Goal: Task Accomplishment & Management: Manage account settings

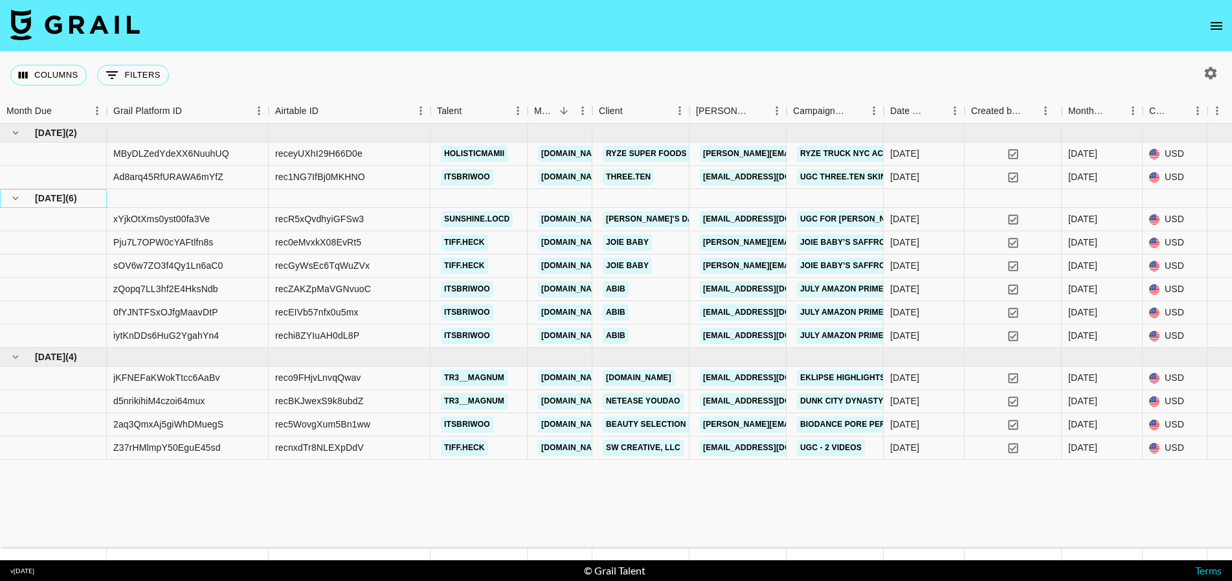
click at [57, 203] on span "[DATE]" at bounding box center [50, 198] width 30 height 13
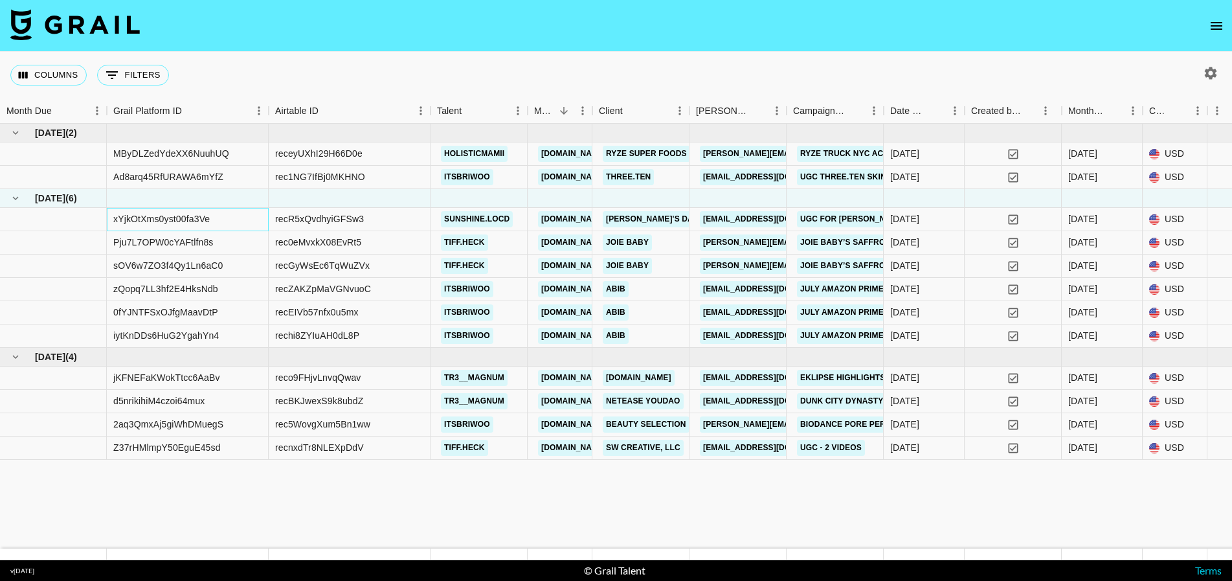
click at [154, 220] on div "xYjkOtXms0yst00fa3Ve" at bounding box center [161, 218] width 97 height 13
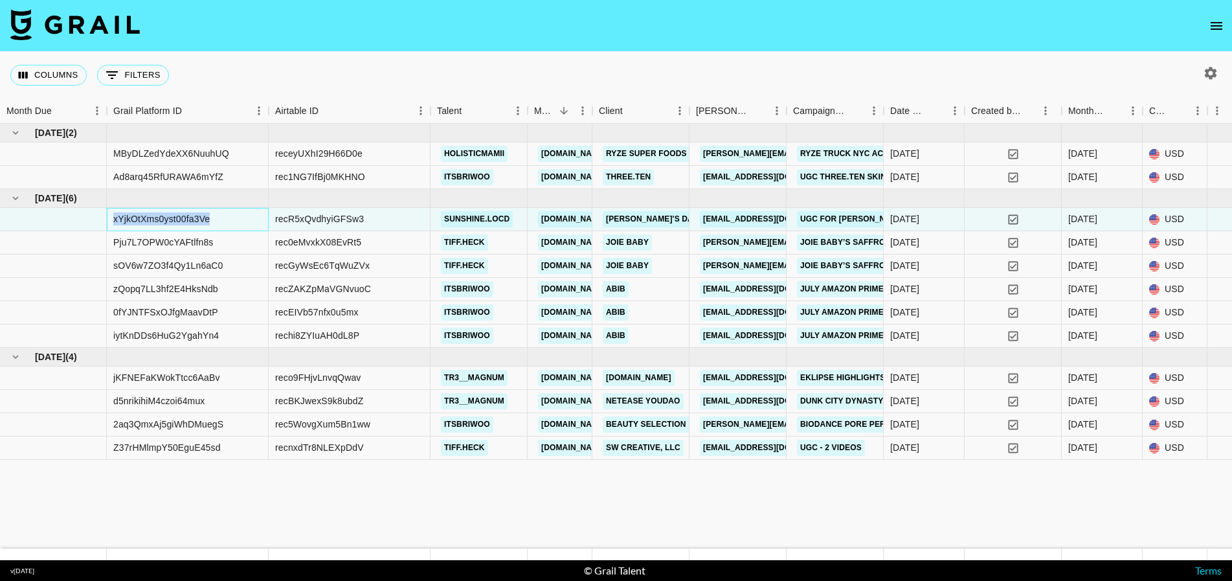
click at [154, 220] on div "xYjkOtXms0yst00fa3Ve" at bounding box center [161, 218] width 97 height 13
click at [1091, 216] on div "[DATE]" at bounding box center [1083, 218] width 29 height 13
click at [1111, 216] on div "[DATE]" at bounding box center [1102, 219] width 81 height 23
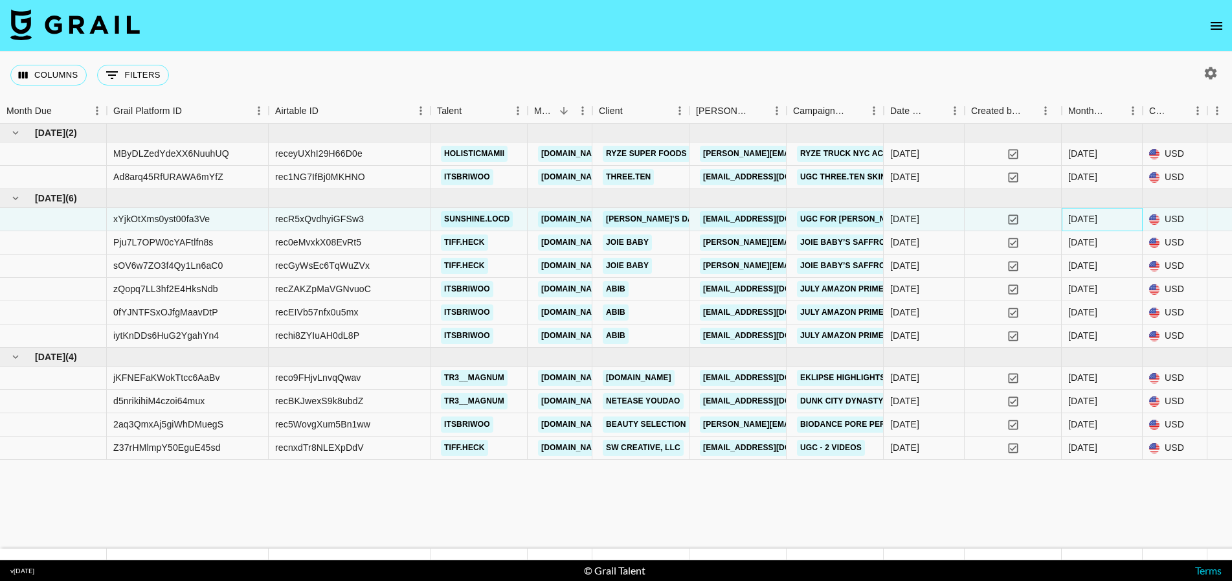
click at [1111, 216] on div "[DATE]" at bounding box center [1102, 219] width 81 height 23
click at [1111, 216] on li "Feb '26" at bounding box center [1103, 220] width 60 height 13
click at [1131, 222] on body "Columns 0 Filters + Booking Month Due Grail Platform ID Airtable ID Talent Mana…" at bounding box center [616, 290] width 1232 height 581
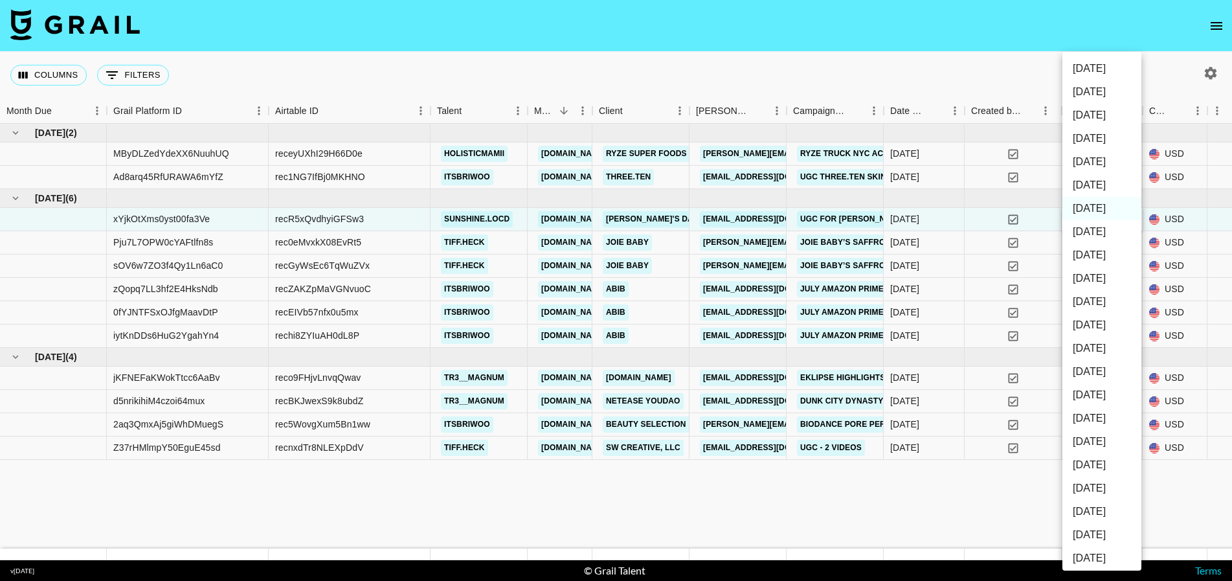
click at [1102, 348] on li "[DATE]" at bounding box center [1102, 348] width 79 height 23
type input "[DATE]"
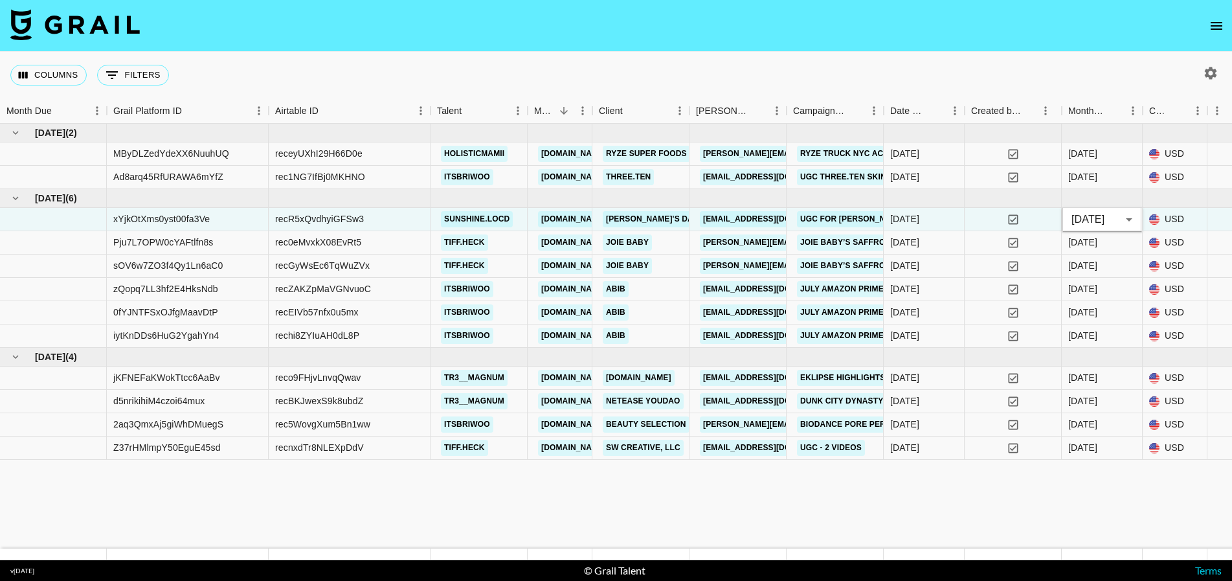
click at [888, 514] on div "Jun '25 ( 2 ) $ 9,300.00 $ 907.91 MByDLZedYdeXX6NuuhUQ receyUXhI29H66D0e holist…" at bounding box center [1245, 336] width 2490 height 425
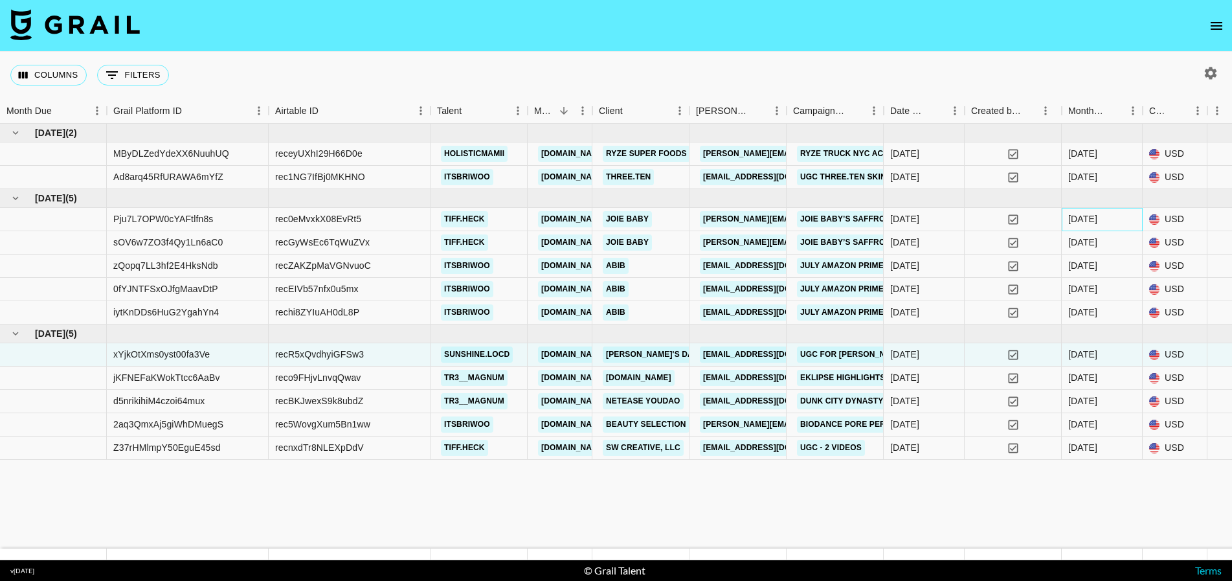
click at [1115, 221] on div "[DATE]" at bounding box center [1102, 219] width 81 height 23
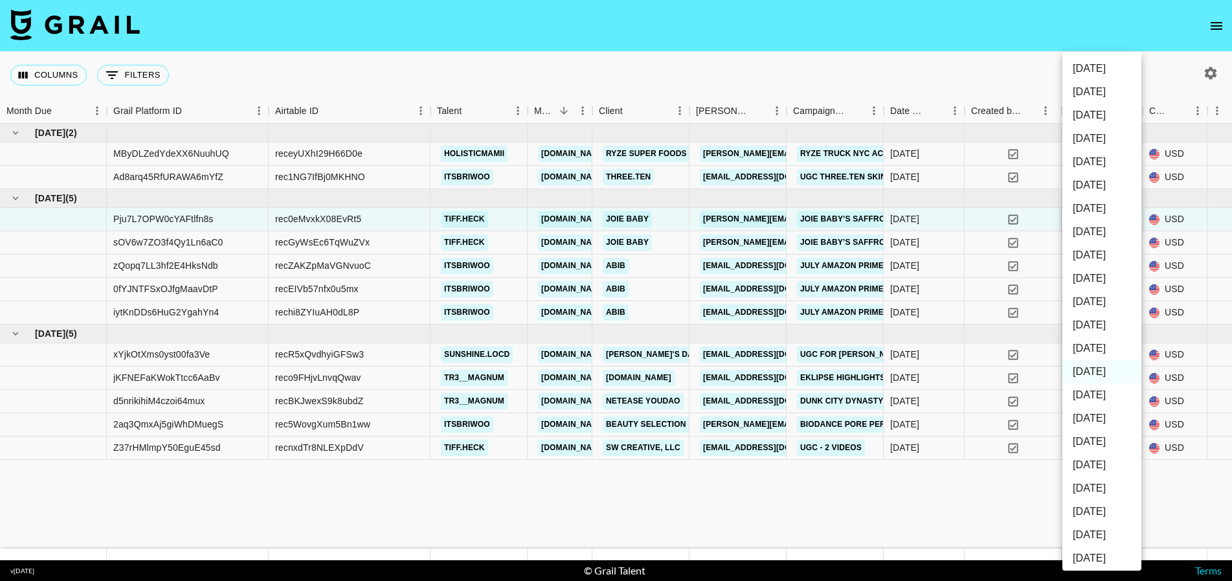
click at [1102, 347] on li "[DATE]" at bounding box center [1102, 348] width 79 height 23
type input "[DATE]"
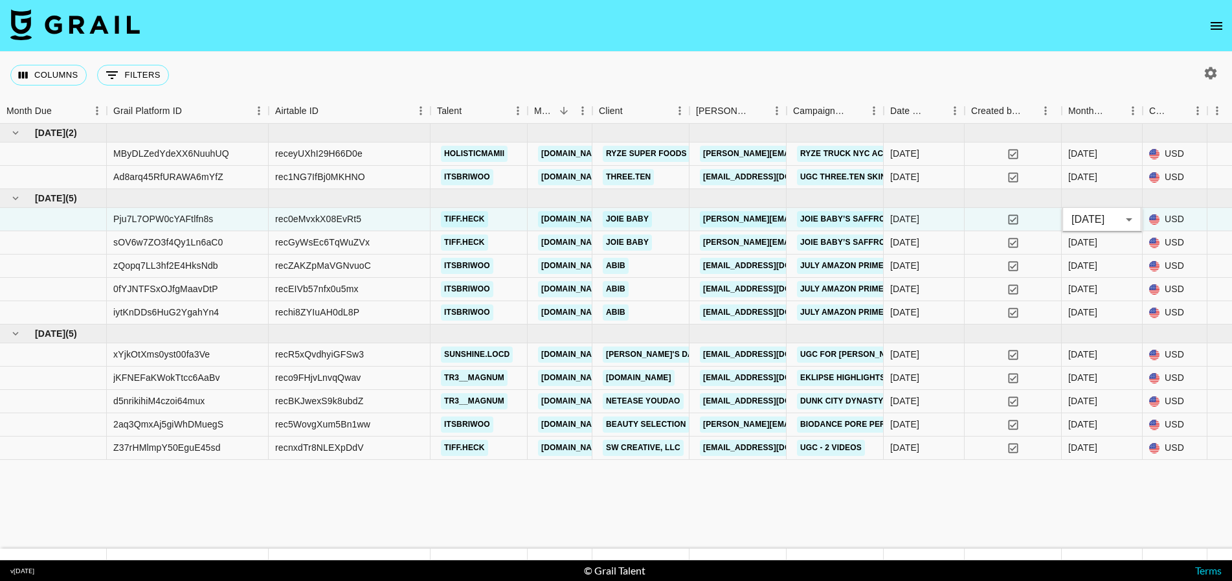
click at [1051, 486] on div "Jun '25 ( 2 ) $ 9,300.00 $ 907.91 MByDLZedYdeXX6NuuhUQ receyUXhI29H66D0e holist…" at bounding box center [1245, 336] width 2490 height 425
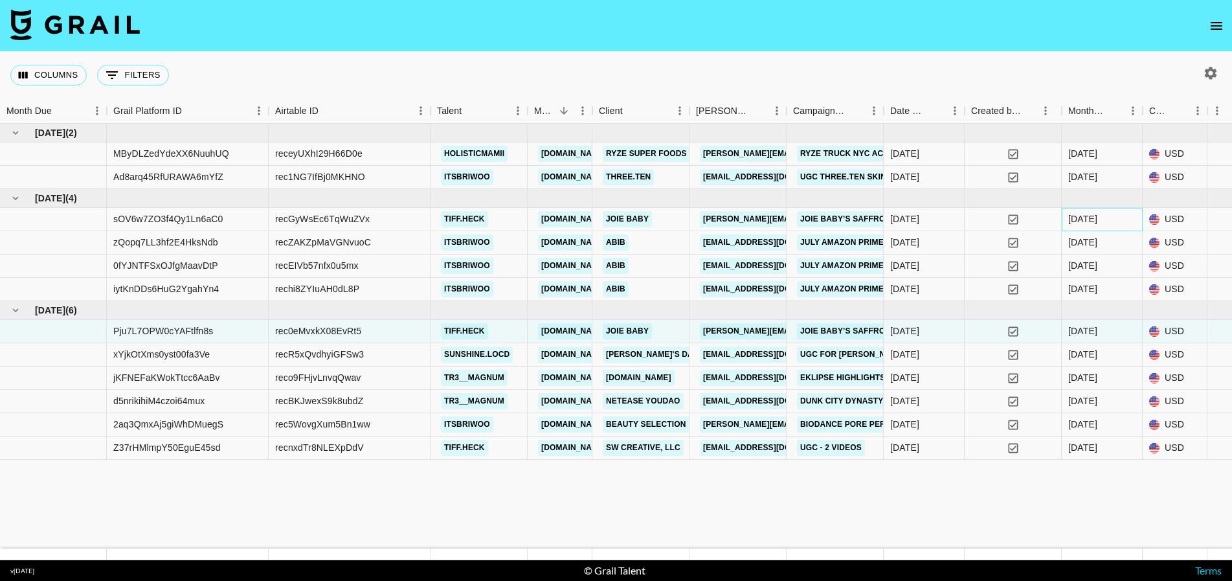
click at [1102, 211] on div "[DATE]" at bounding box center [1102, 219] width 81 height 23
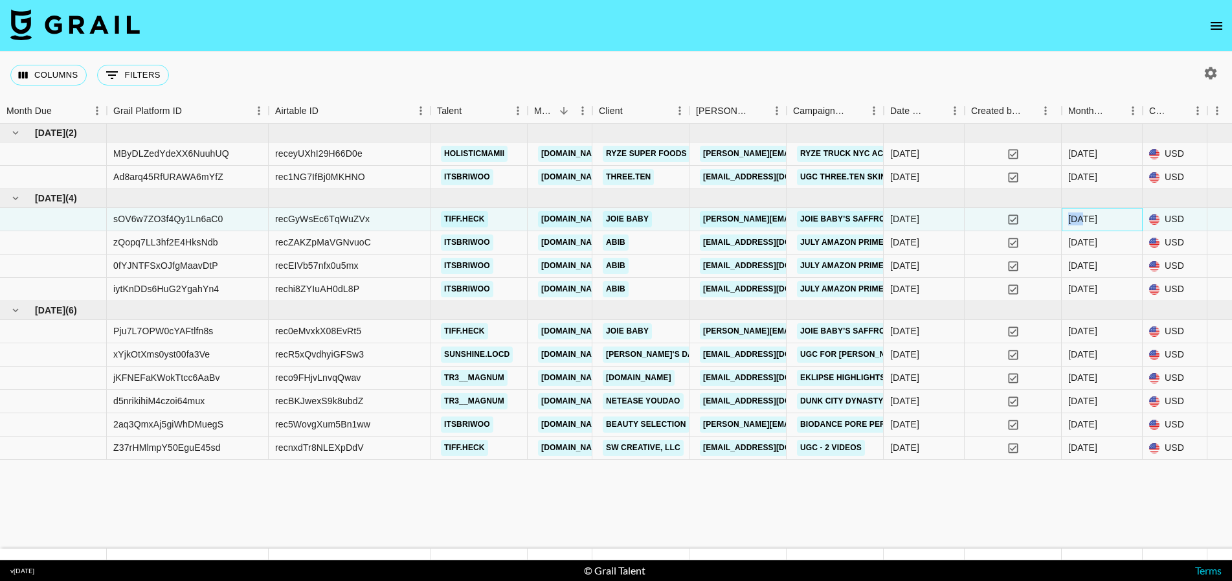
click at [1102, 211] on div "[DATE]" at bounding box center [1102, 219] width 81 height 23
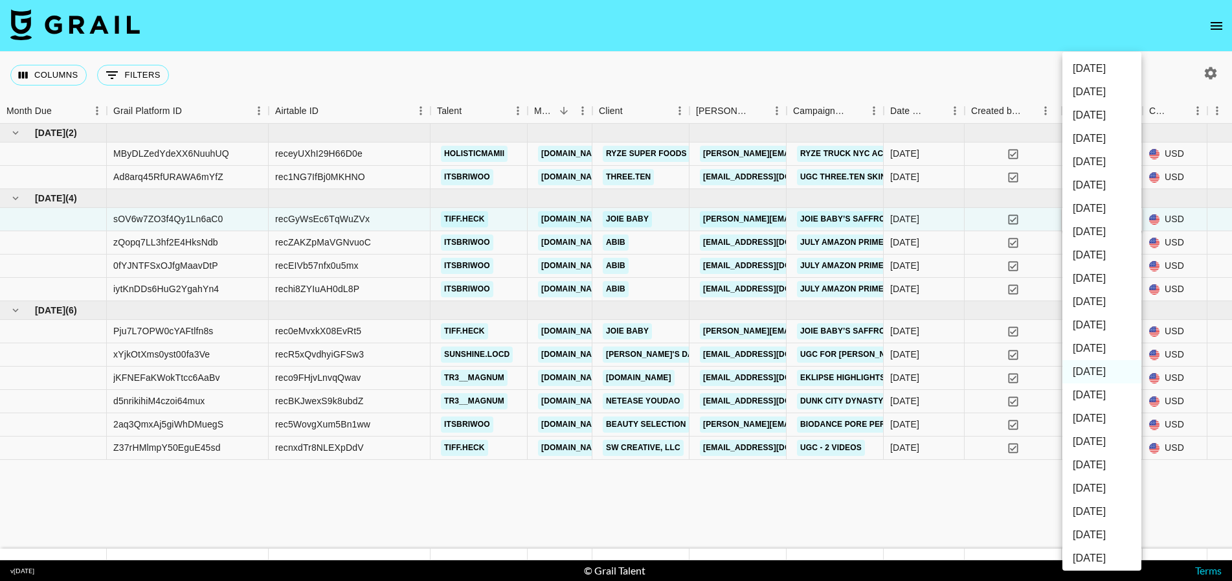
click at [1095, 323] on li "[DATE]" at bounding box center [1102, 324] width 79 height 23
type input "[DATE]"
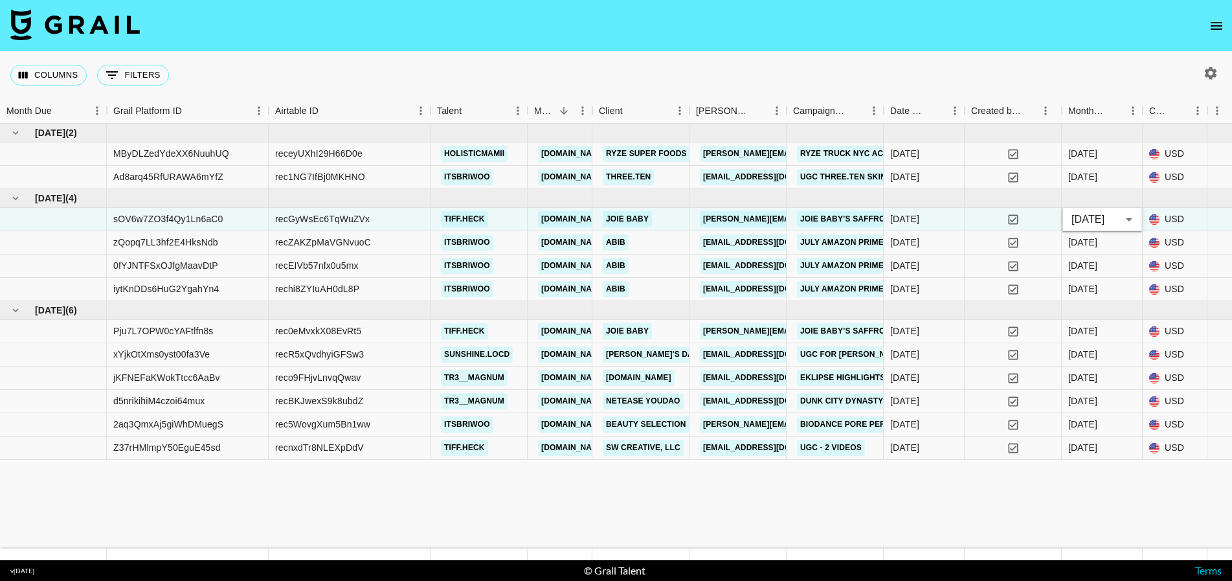
click at [1028, 511] on div "Jun '25 ( 2 ) $ 9,300.00 $ 907.91 MByDLZedYdeXX6NuuhUQ receyUXhI29H66D0e holist…" at bounding box center [1245, 336] width 2490 height 425
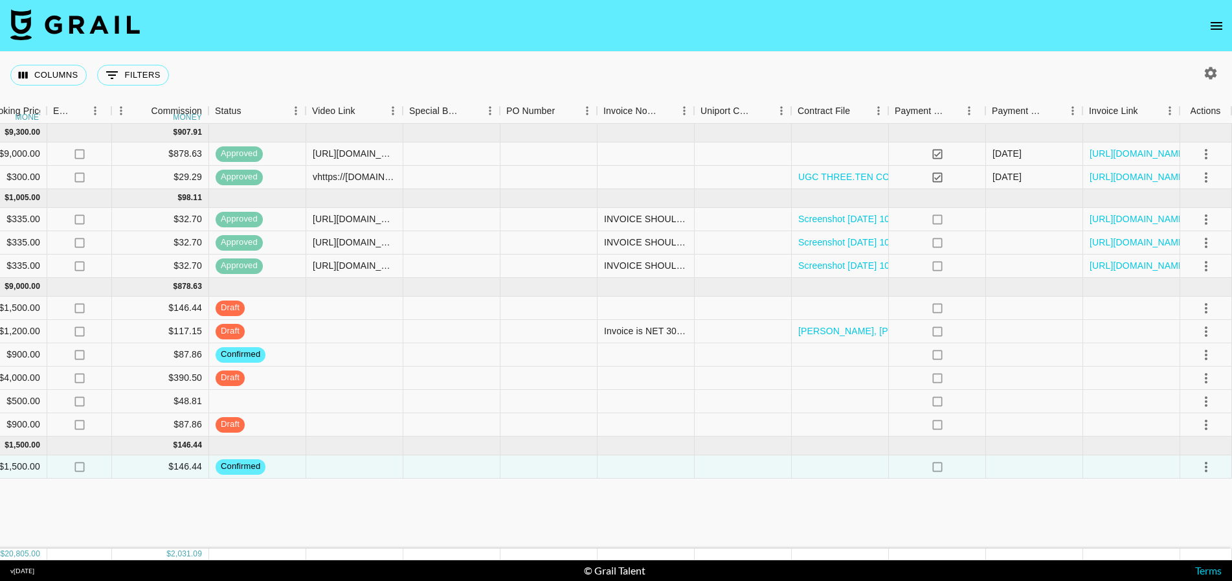
scroll to position [0, 1258]
click at [1218, 398] on div at bounding box center [1207, 401] width 52 height 23
click at [1209, 400] on icon "select merge strategy" at bounding box center [1207, 402] width 16 height 16
click at [1203, 423] on li "Confirm" at bounding box center [1190, 429] width 84 height 23
click at [1206, 400] on icon "select merge strategy" at bounding box center [1206, 401] width 3 height 10
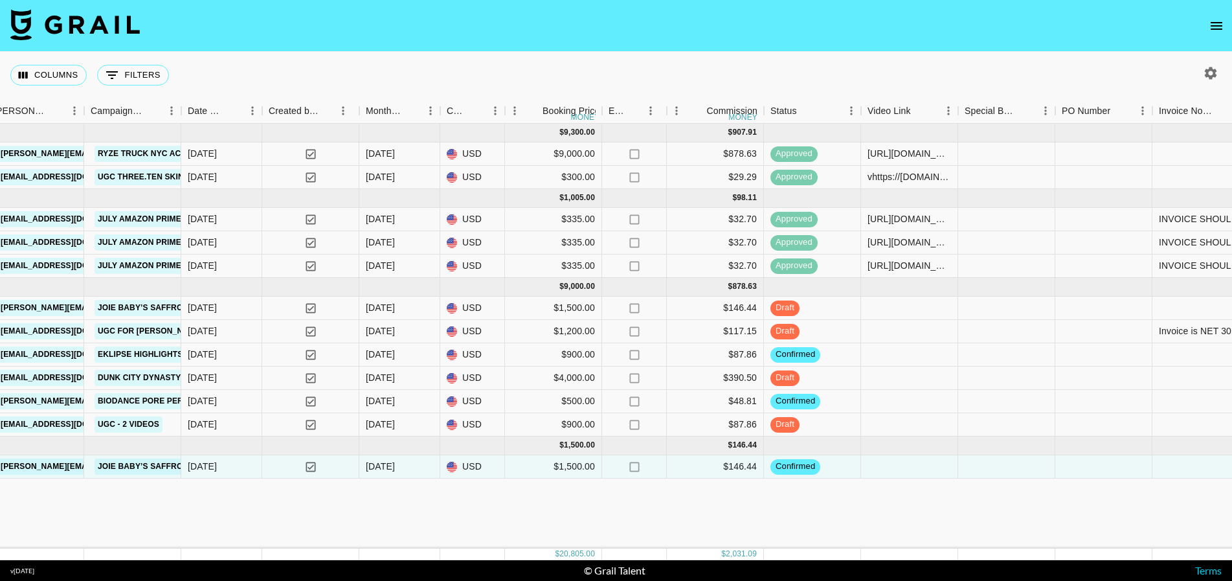
scroll to position [0, 554]
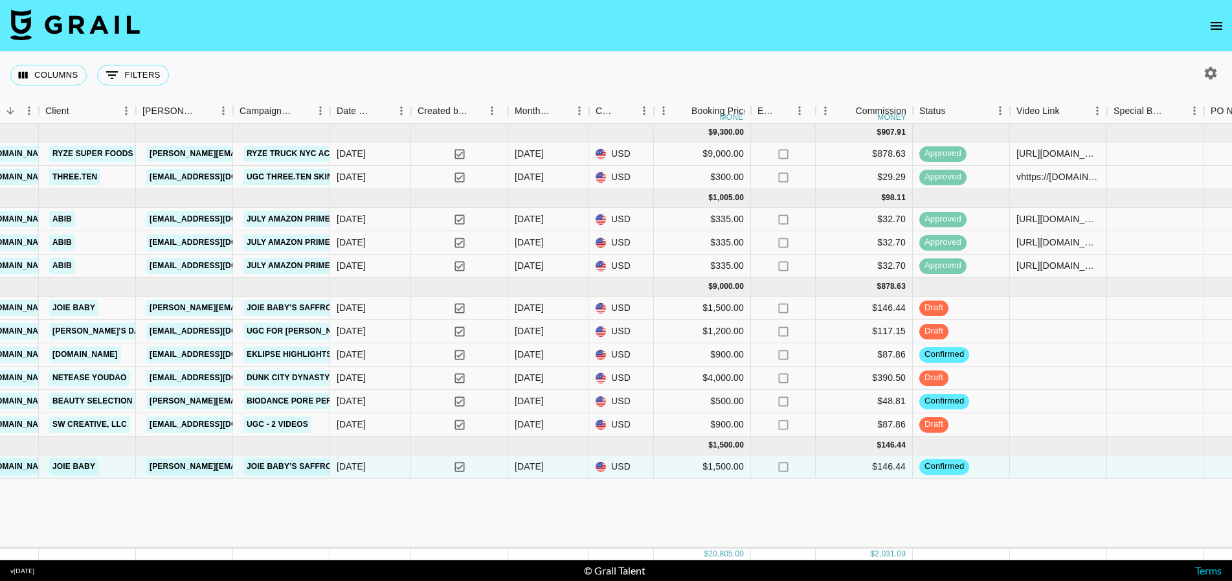
scroll to position [0, 0]
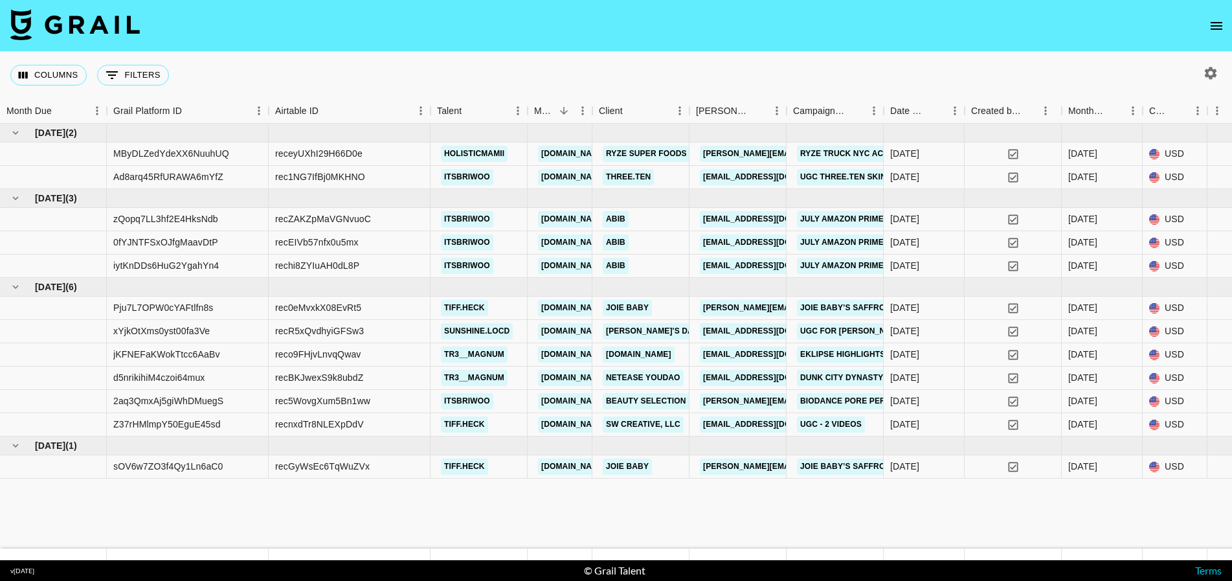
click at [1213, 27] on icon "open drawer" at bounding box center [1217, 26] width 16 height 16
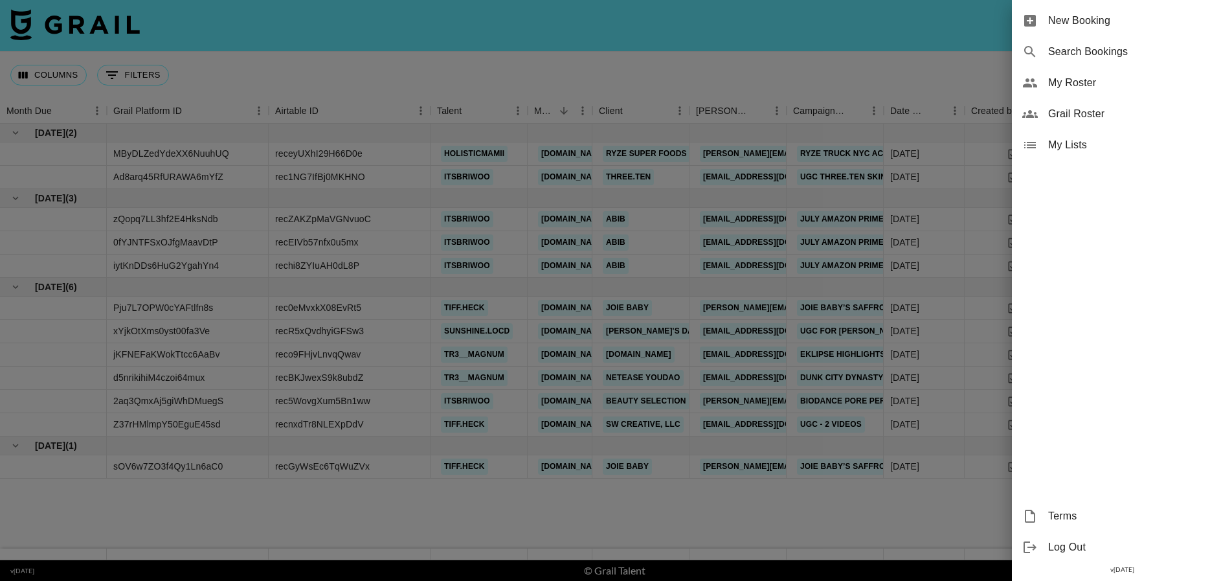
click at [1075, 82] on span "My Roster" at bounding box center [1136, 83] width 174 height 16
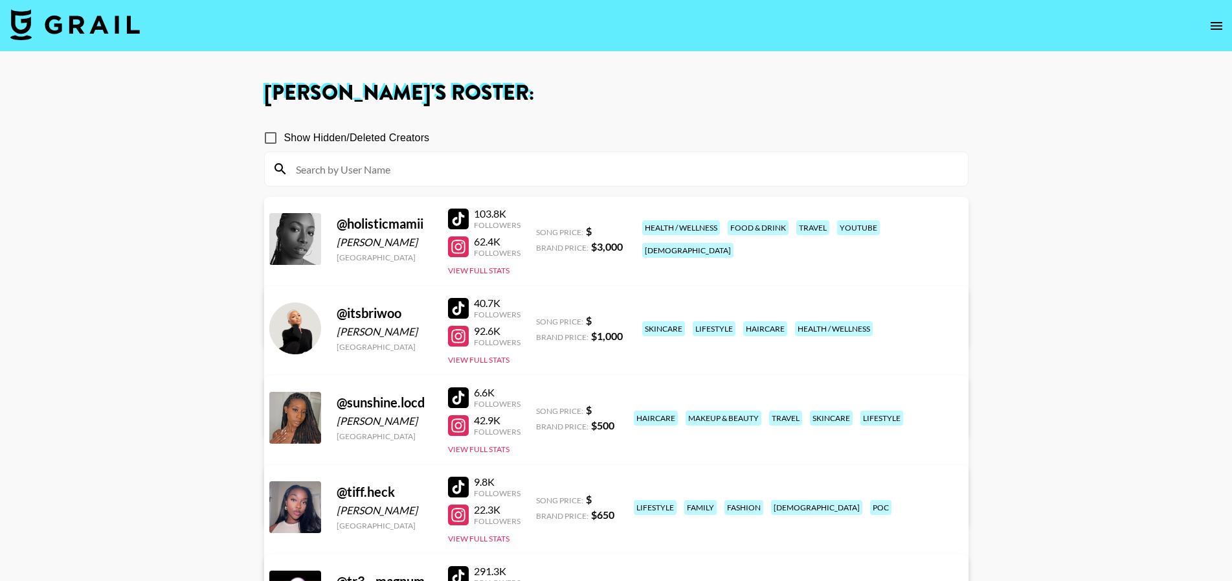
click at [544, 319] on link "View/Edit Details" at bounding box center [416, 325] width 256 height 13
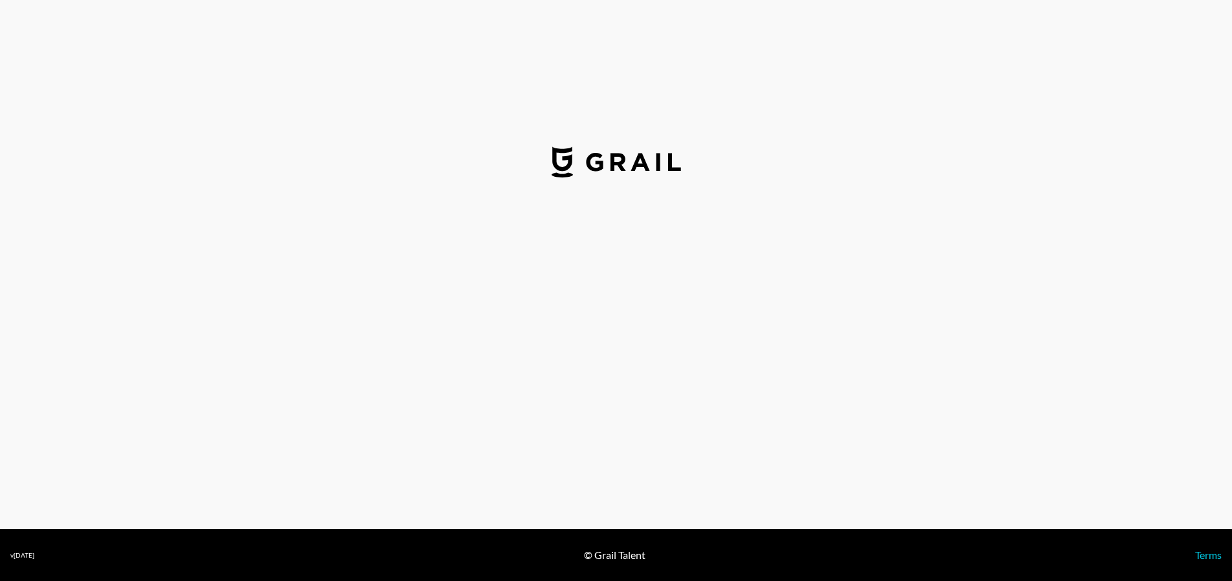
select select "USD"
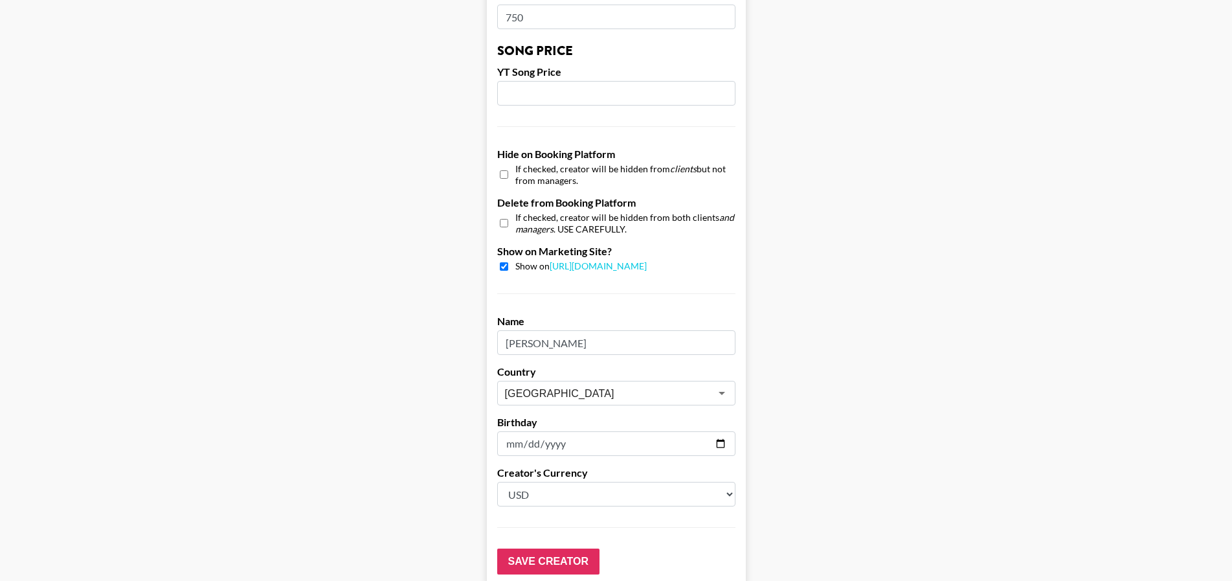
scroll to position [1114, 0]
